Goal: Task Accomplishment & Management: Manage account settings

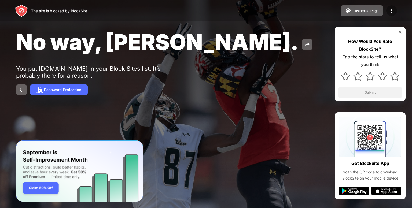
click at [388, 12] on img at bounding box center [391, 11] width 6 height 6
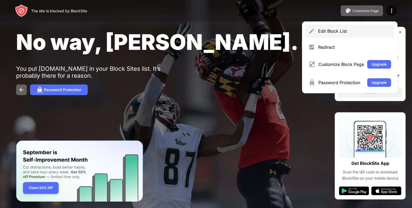
click at [358, 37] on div "Edit Block List" at bounding box center [349, 31] width 89 height 13
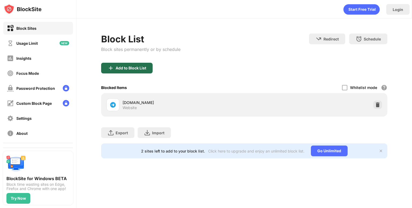
click at [116, 70] on div "Add to Block List" at bounding box center [127, 68] width 52 height 11
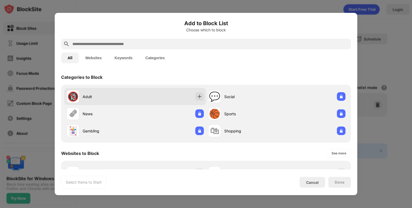
click at [130, 90] on div "🔞 Adult" at bounding box center [101, 96] width 69 height 13
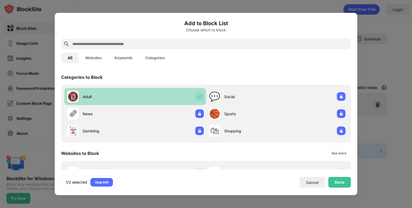
click at [130, 90] on div "🔞 Adult" at bounding box center [101, 96] width 69 height 13
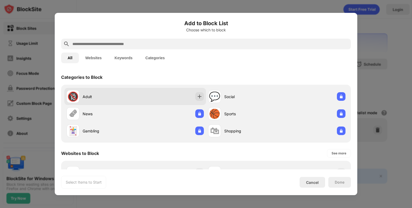
click at [127, 91] on div "🔞 Adult" at bounding box center [101, 96] width 69 height 13
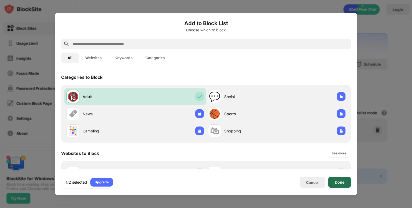
click at [336, 182] on div "Done" at bounding box center [340, 182] width 10 height 4
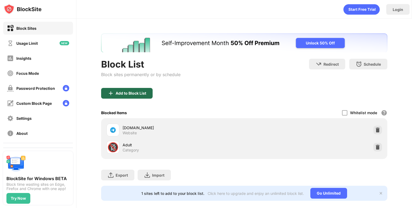
click at [138, 91] on div "Add to Block List" at bounding box center [131, 93] width 31 height 4
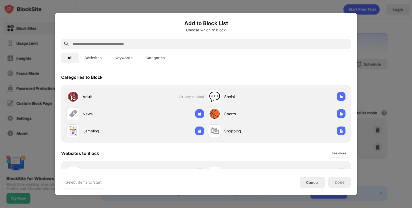
click at [389, 56] on div at bounding box center [206, 104] width 412 height 208
